Goal: Communication & Community: Ask a question

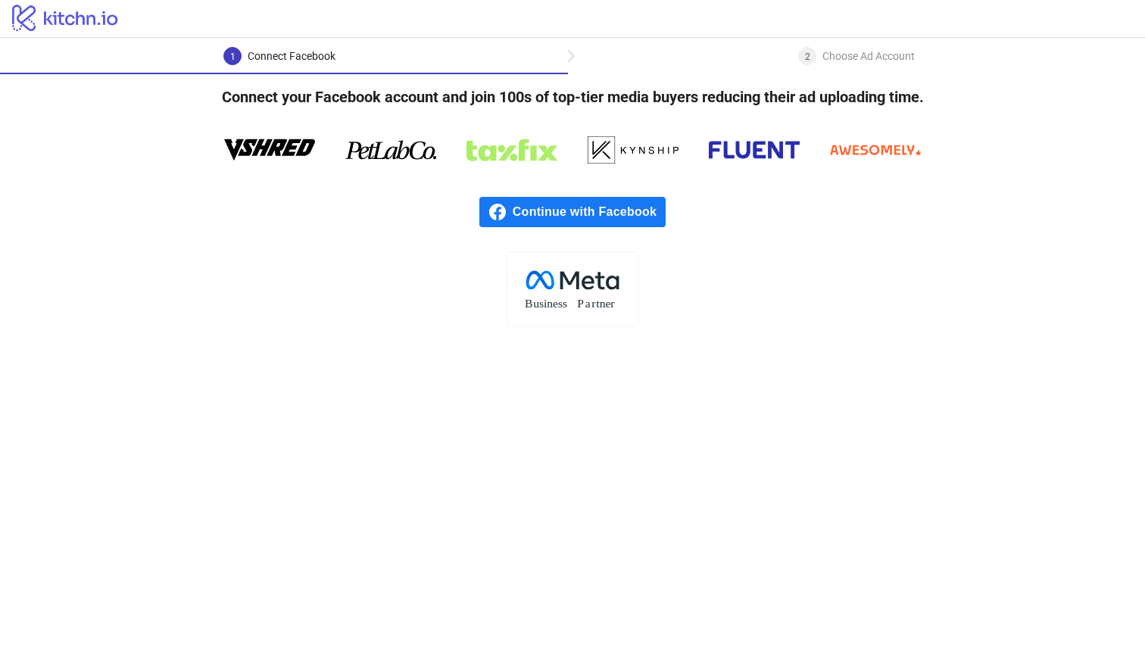
click at [635, 215] on span "Continue with Facebook" at bounding box center [589, 212] width 153 height 30
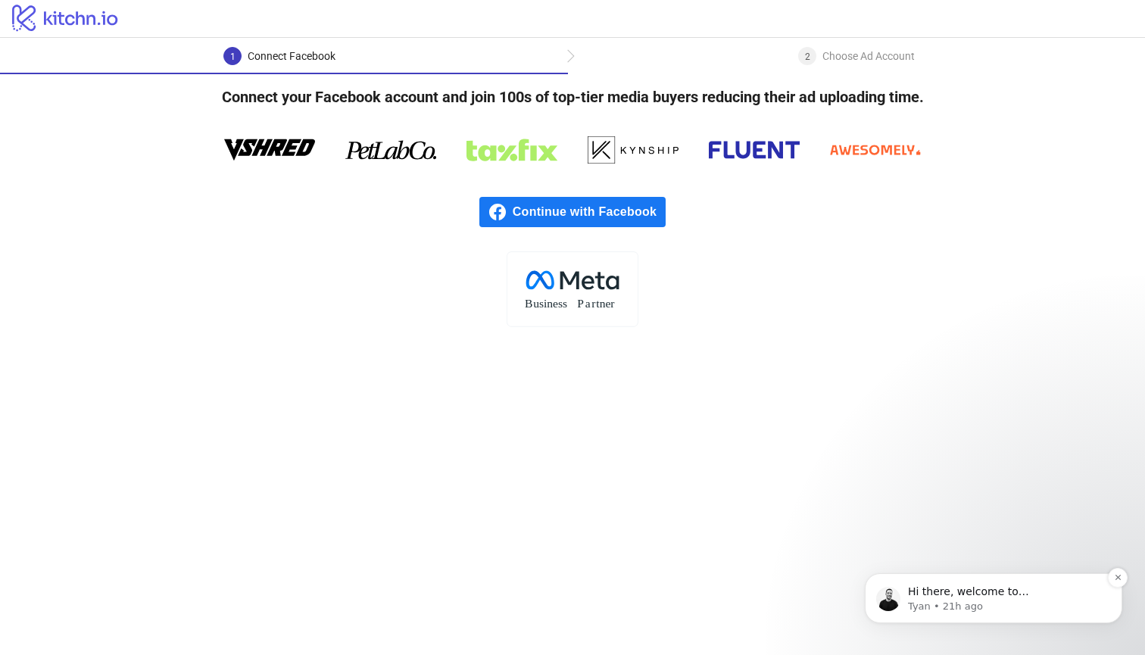
click at [1046, 607] on p "Tyan • 21h ago" at bounding box center [1005, 607] width 195 height 14
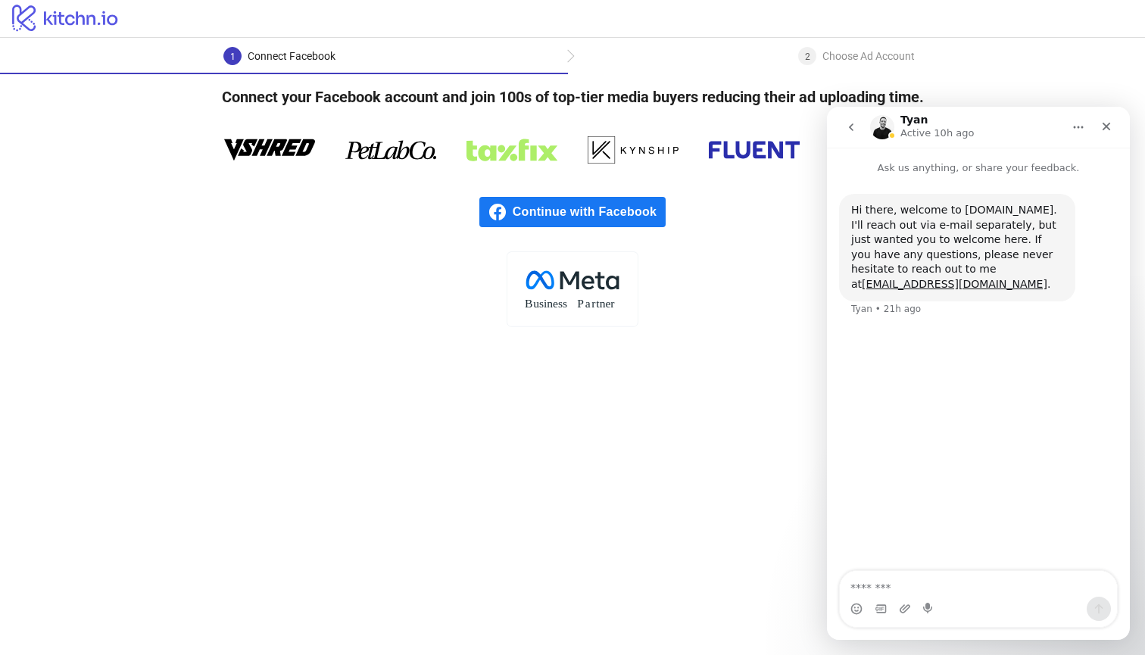
click at [994, 591] on textarea "Message…" at bounding box center [978, 584] width 277 height 26
click at [956, 399] on div "Hi there, welcome to Kitchn.io. I'll reach out via e-mail separately, but just …" at bounding box center [978, 374] width 303 height 397
click at [1073, 125] on icon "Home" at bounding box center [1078, 127] width 12 height 12
click at [1111, 132] on icon "Close" at bounding box center [1106, 126] width 12 height 12
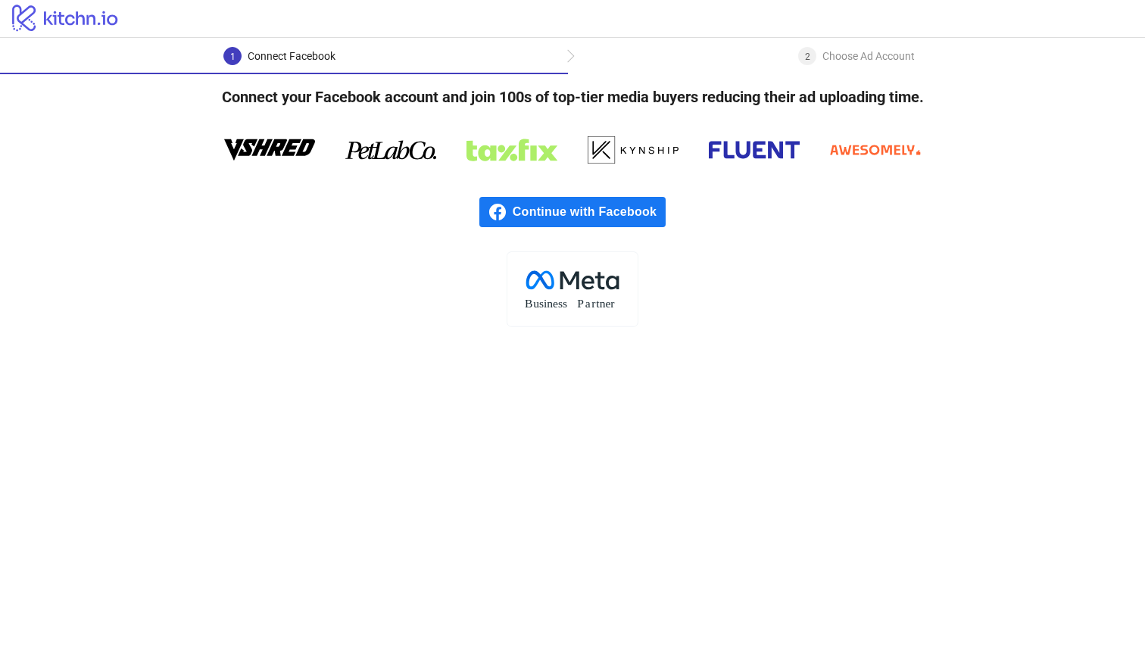
click at [572, 213] on span "Continue with Facebook" at bounding box center [589, 212] width 153 height 30
click at [757, 157] on icon at bounding box center [754, 150] width 91 height 17
